Goal: Task Accomplishment & Management: Manage account settings

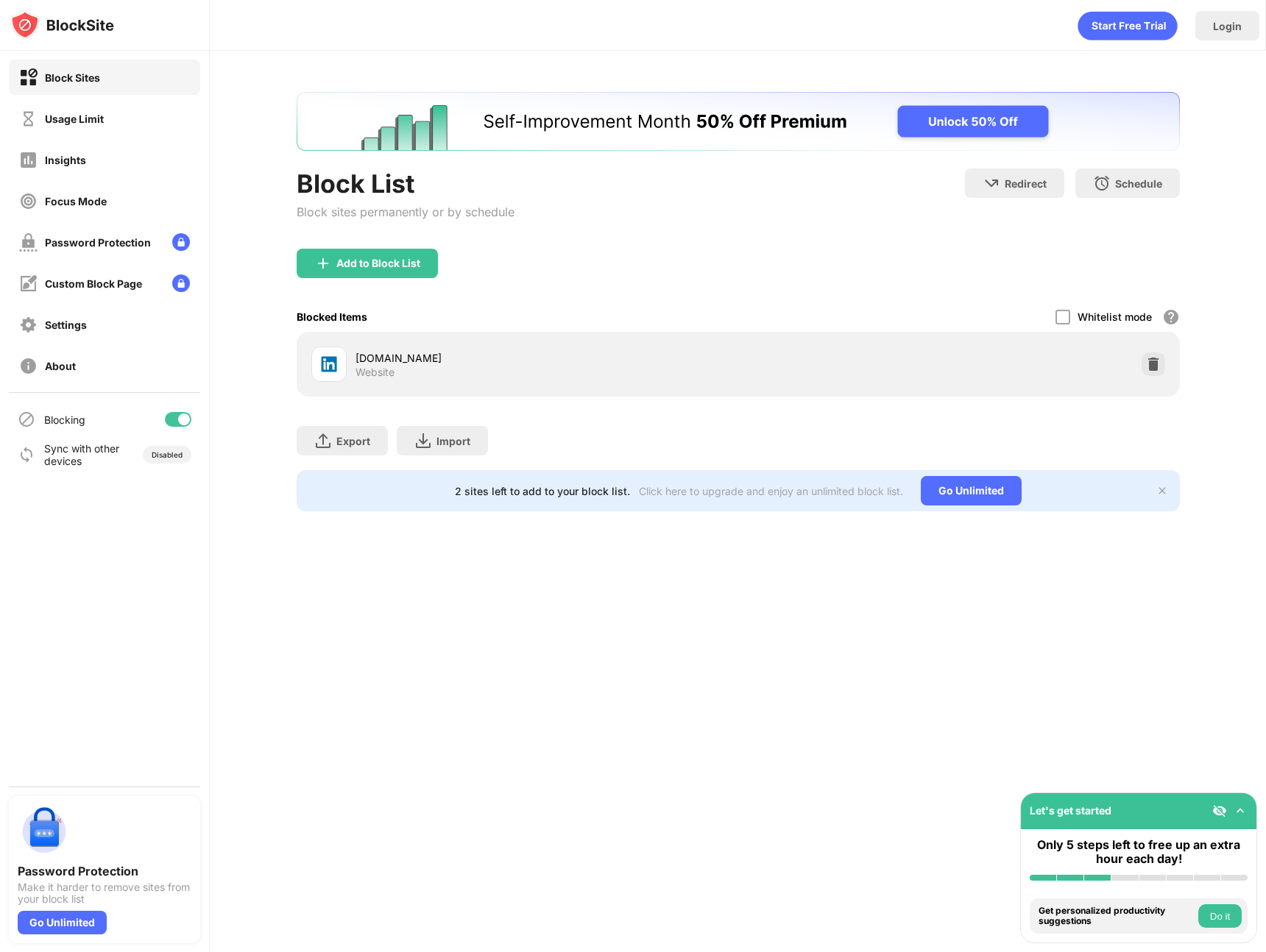
click at [1152, 362] on img at bounding box center [1153, 364] width 15 height 15
